Goal: Task Accomplishment & Management: Manage account settings

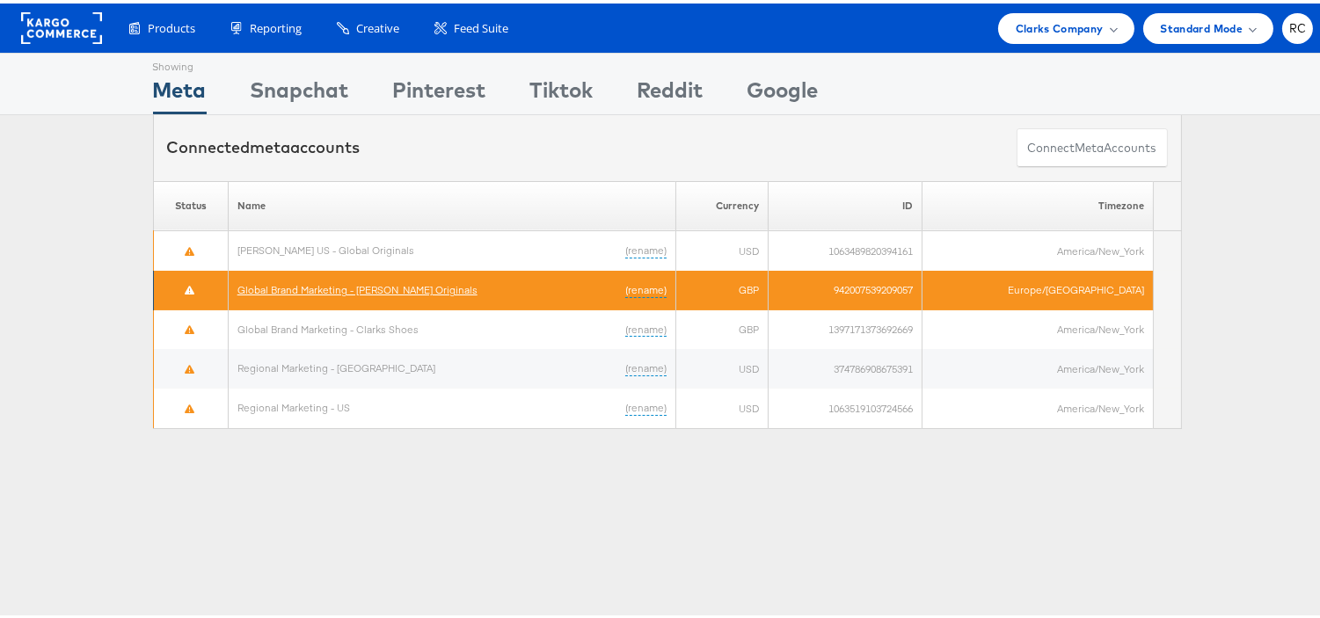
click at [405, 288] on link "Global Brand Marketing - Clarks Originals" at bounding box center [357, 286] width 240 height 13
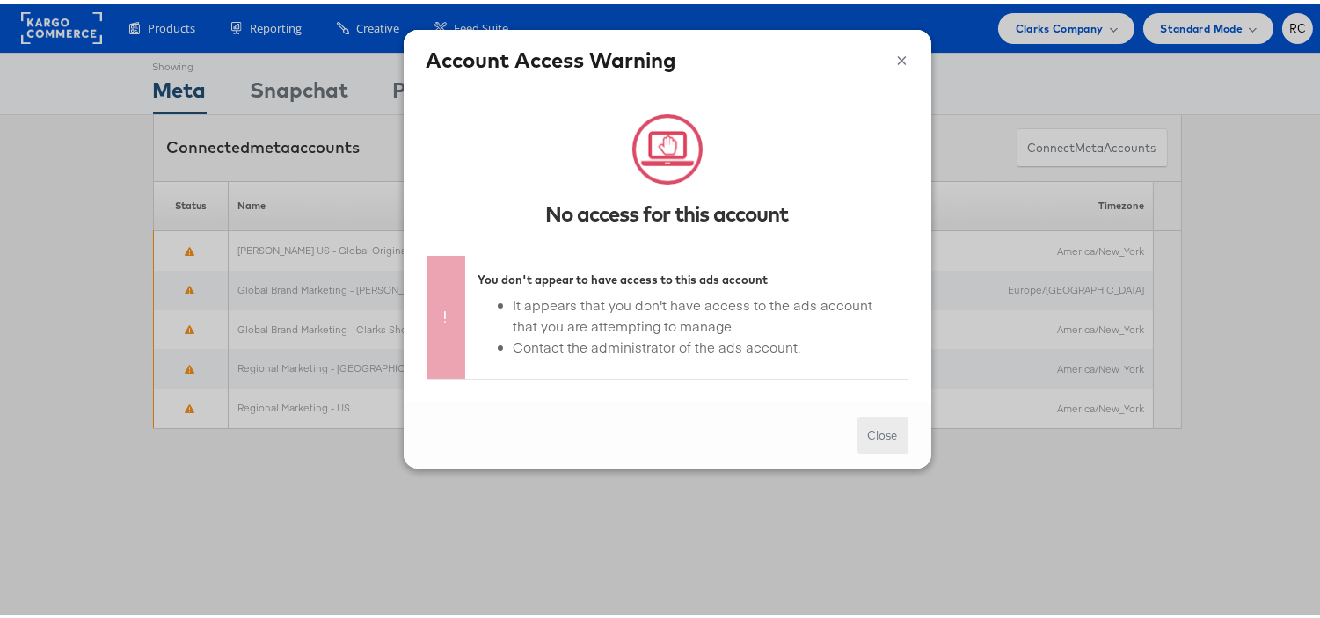
click at [862, 432] on button "Close" at bounding box center [882, 432] width 51 height 38
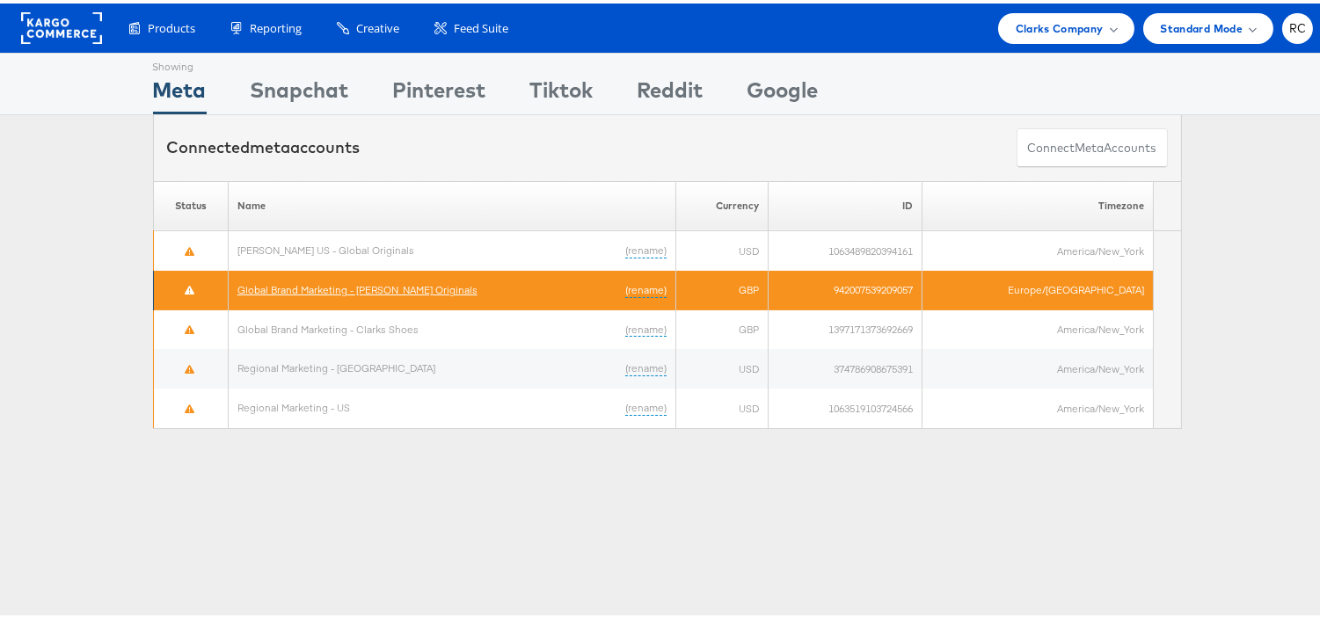
click at [334, 287] on link "Global Brand Marketing - Clarks Originals" at bounding box center [357, 286] width 240 height 13
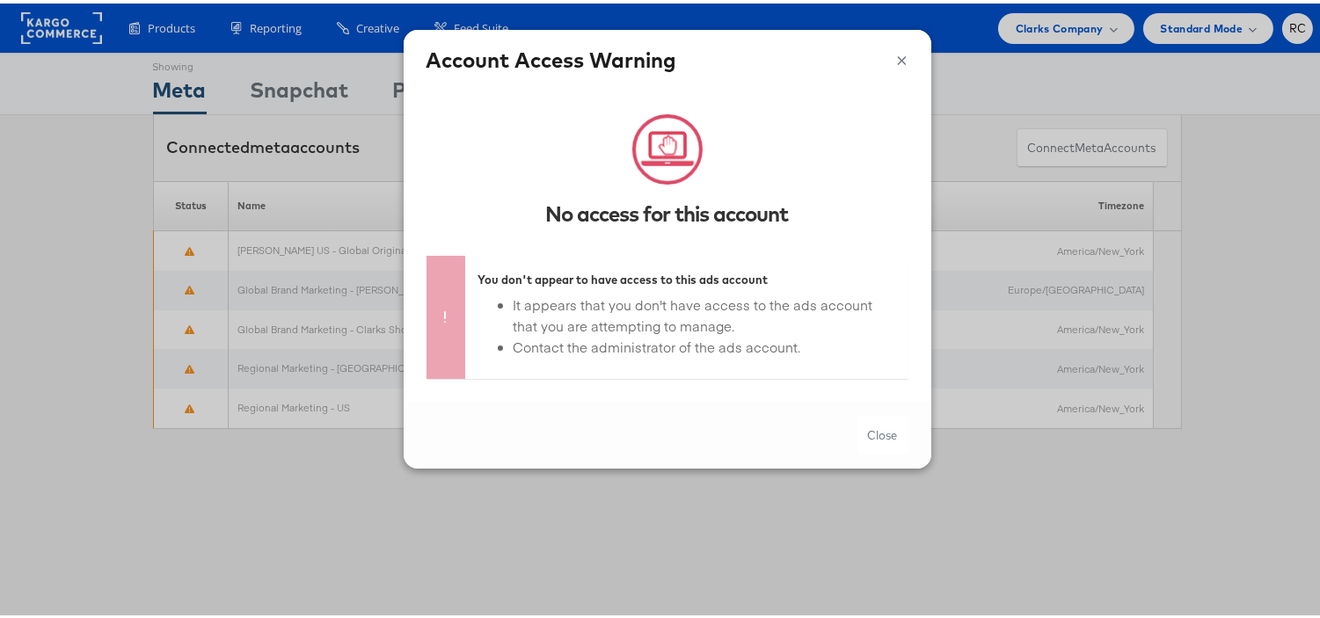
click at [881, 56] on h4 "Account Access Warning" at bounding box center [667, 56] width 482 height 30
click at [897, 64] on button "×" at bounding box center [902, 54] width 11 height 26
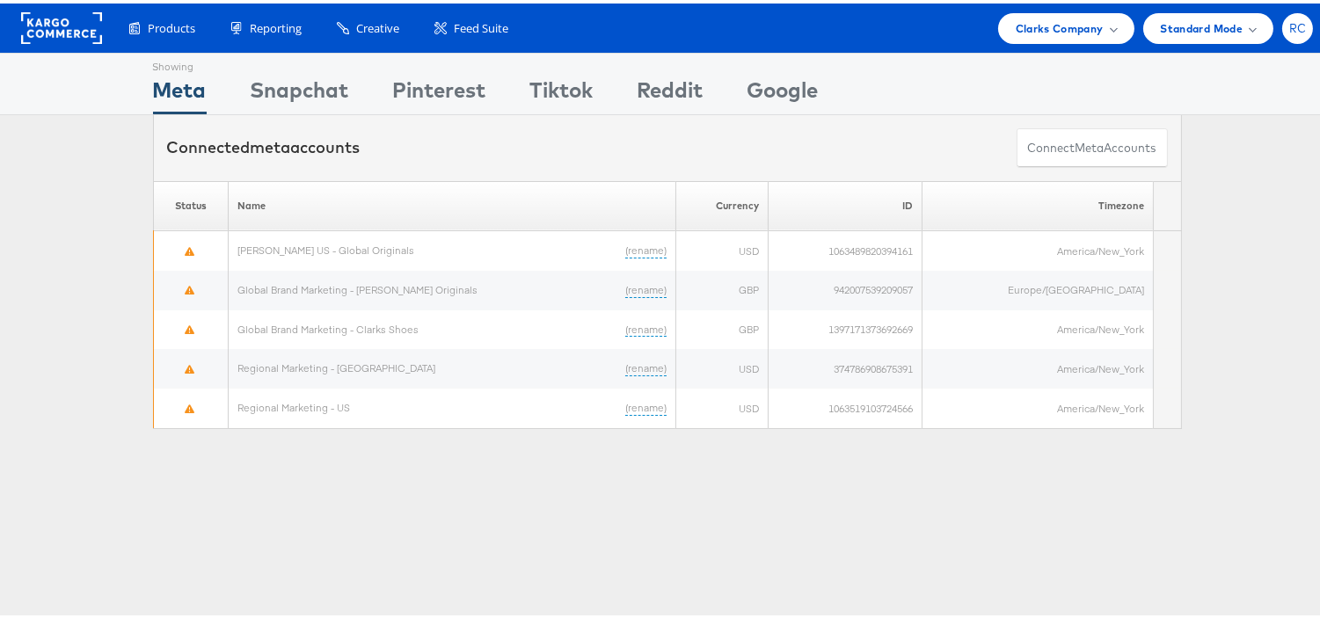
click at [1295, 19] on div "RC" at bounding box center [1297, 25] width 31 height 31
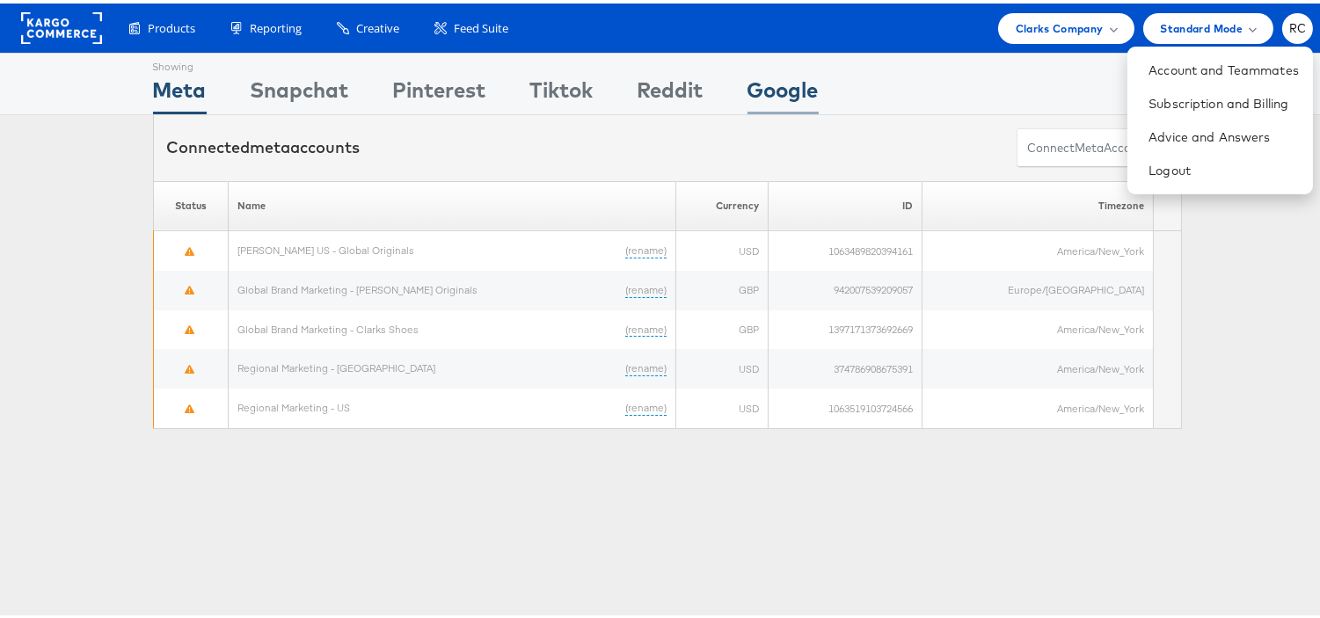
click at [805, 85] on div "Google" at bounding box center [782, 91] width 71 height 40
